Goal: Task Accomplishment & Management: Use online tool/utility

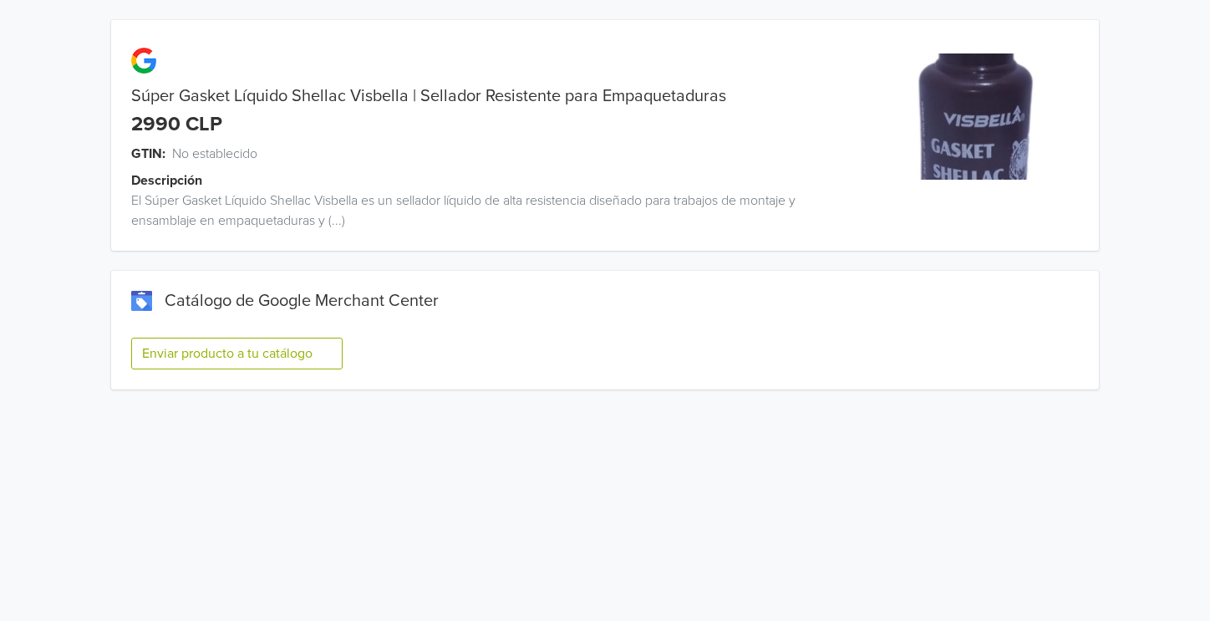
click at [270, 349] on button "Enviar producto a tu catálogo" at bounding box center [236, 354] width 211 height 32
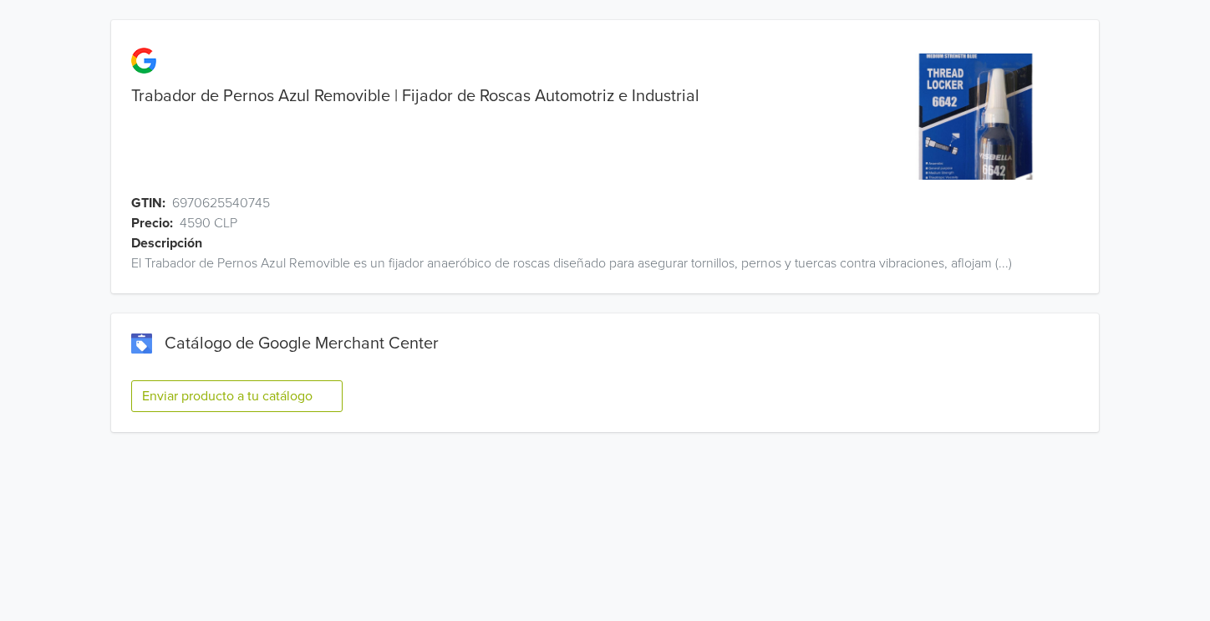
click at [315, 382] on button "Enviar producto a tu catálogo" at bounding box center [236, 396] width 211 height 32
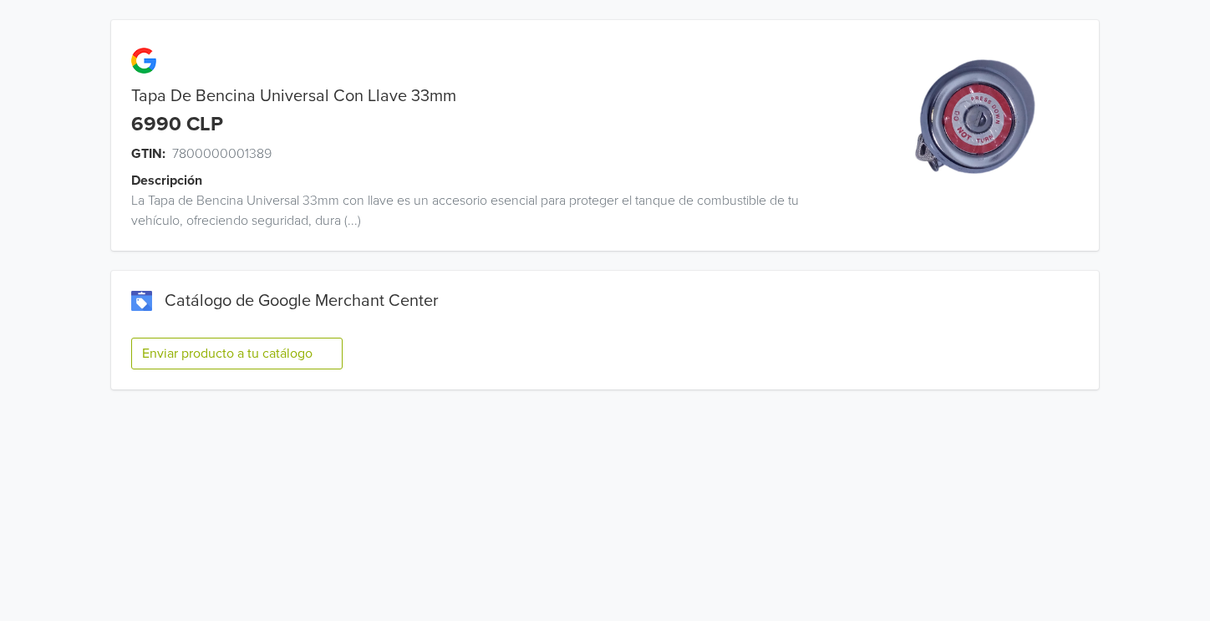
click at [278, 348] on button "Enviar producto a tu catálogo" at bounding box center [236, 354] width 211 height 32
